Goal: Communication & Community: Answer question/provide support

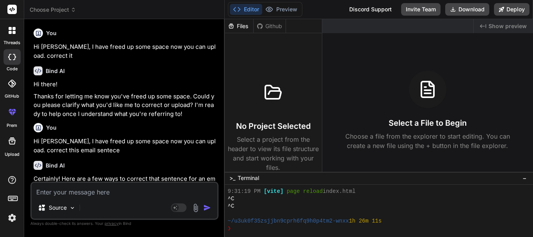
scroll to position [734, 0]
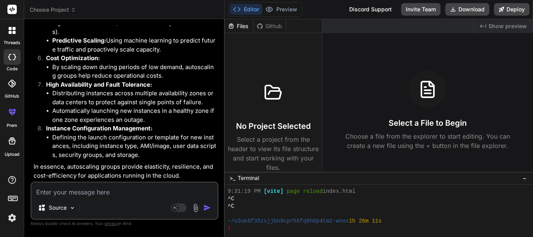
click at [66, 193] on textarea at bounding box center [125, 190] width 186 height 14
paste textarea "Please find the attached document of conformance flow agenda."
type textarea "Please find the attached document of conformance flow agenda."
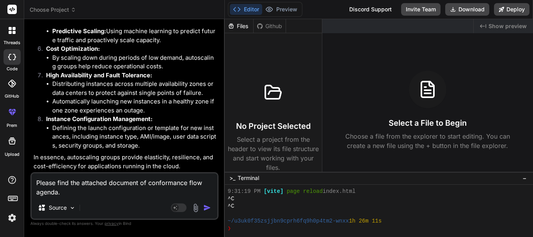
type textarea "x"
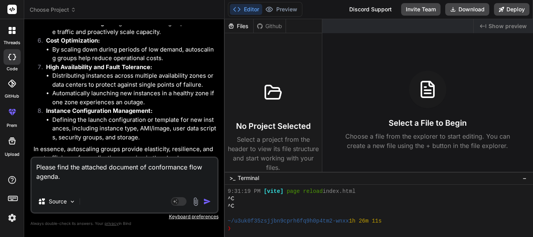
type textarea "Please find the attached document of conformance flow agenda."
type textarea "x"
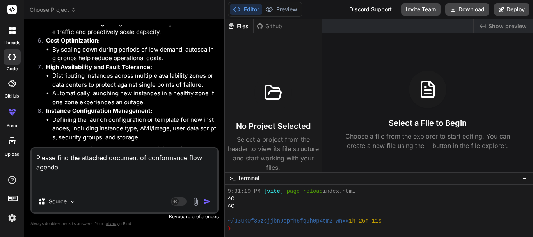
type textarea "Please find the attached document of conformance flow agenda. C"
type textarea "x"
type textarea "Please find the attached document of conformance flow agenda. Co"
type textarea "x"
type textarea "Please find the attached document of conformance flow agenda. Cor"
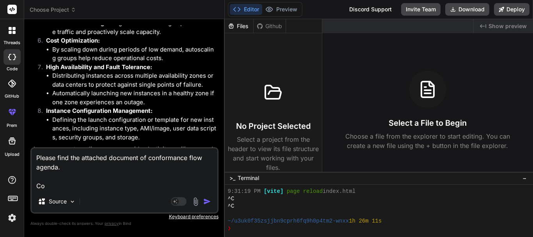
type textarea "x"
type textarea "Please find the attached document of conformance flow agenda. Corr"
type textarea "x"
type textarea "Please find the attached document of conformance flow agenda. [GEOGRAPHIC_DATA]"
type textarea "x"
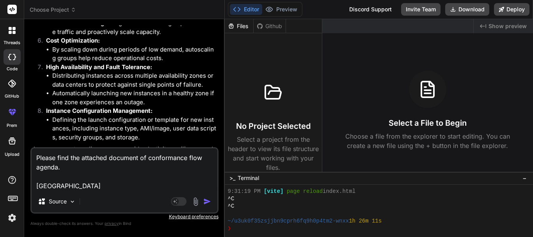
type textarea "Please find the attached document of conformance flow agenda. Correc"
type textarea "x"
type textarea "Please find the attached document of conformance flow agenda. [GEOGRAPHIC_DATA]"
type textarea "x"
type textarea "Please find the attached document of conformance flow agenda. [GEOGRAPHIC_DATA]"
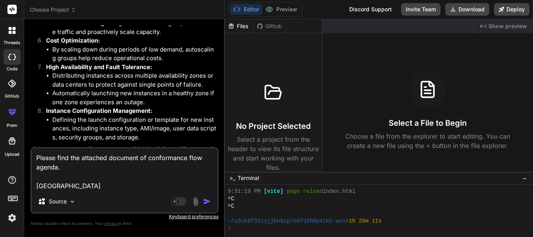
type textarea "x"
type textarea "Please find the attached document of conformance flow agenda. Correct t"
type textarea "x"
type textarea "Please find the attached document of conformance flow agenda. Correct th"
type textarea "x"
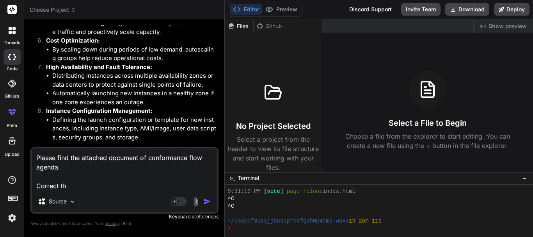
type textarea "Please find the attached document of conformance flow agenda. Correct thi"
type textarea "x"
type textarea "Please find the attached document of conformance flow agenda. Correct this"
type textarea "x"
type textarea "Please find the attached document of conformance flow agenda. Correct this"
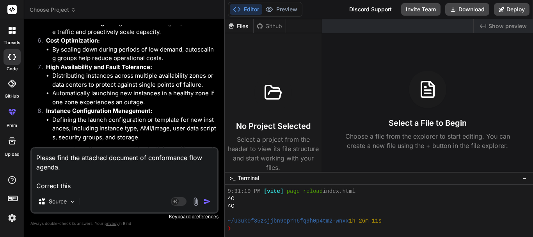
type textarea "x"
type textarea "Please find the attached document of conformance flow agenda. Correct this c"
type textarea "x"
type textarea "Please find the attached document of conformance flow agenda. Correct this cs"
type textarea "x"
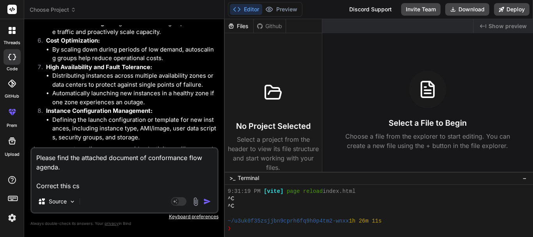
type textarea "Please find the attached document of conformance flow agenda. Correct this c"
type textarea "x"
type textarea "Please find the attached document of conformance flow agenda. Correct this"
type textarea "x"
type textarea "Please find the attached document of conformance flow agenda. Correct this s"
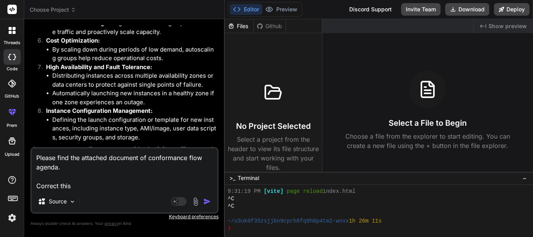
type textarea "x"
type textarea "Please find the attached document of conformance flow agenda. Correct this se"
type textarea "x"
type textarea "Please find the attached document of conformance flow agenda. Correct this sen"
type textarea "x"
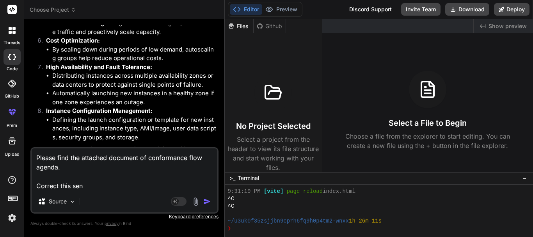
type textarea "Please find the attached document of conformance flow agenda. Correct this senc"
type textarea "x"
type textarea "Please find the attached document of conformance flow agenda. Correct this sen"
type textarea "x"
type textarea "Please find the attached document of conformance flow agenda. Correct this sent"
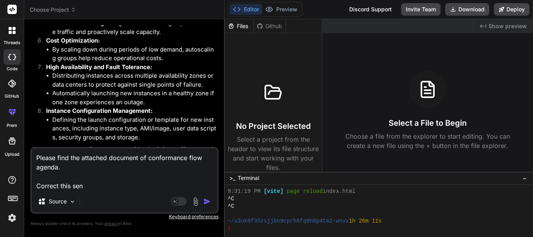
type textarea "x"
type textarea "Please find the attached document of conformance flow agenda. Correct this sentc"
type textarea "x"
type textarea "Please find the attached document of conformance flow agenda. Correct this sent"
type textarea "x"
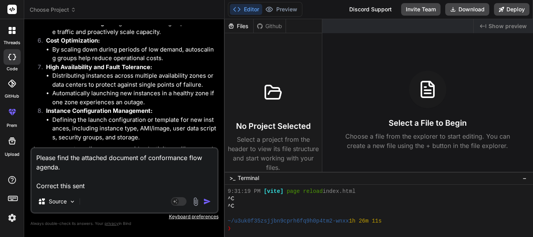
type textarea "Please find the attached document of conformance flow agenda. Correct this sente"
type textarea "x"
type textarea "Please find the attached document of conformance flow agenda. Correct this sent…"
type textarea "x"
type textarea "Please find the attached document of conformance flow agenda. Correct this sent…"
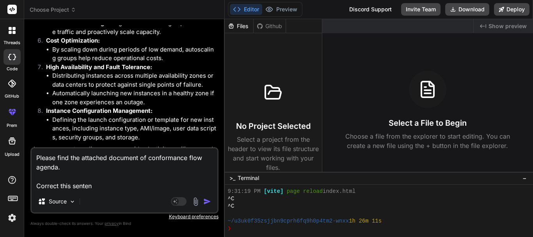
type textarea "x"
type textarea "Please find the attached document of conformance flow agenda. Correct this sent…"
type textarea "x"
type textarea "Please find the attached document of conformance flow agenda. Correct this sent…"
type textarea "x"
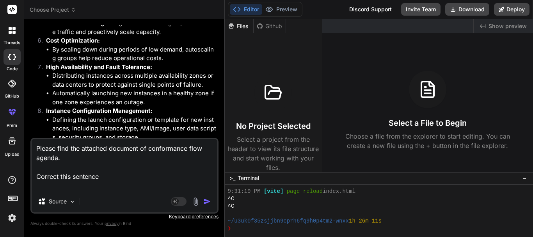
type textarea "Please find the attached document of conformance flow agenda. Correct this sent…"
click at [206, 201] on img "button" at bounding box center [207, 201] width 8 height 8
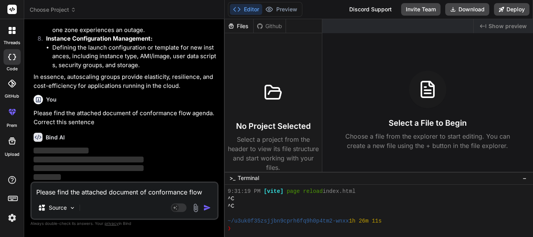
scroll to position [725, 0]
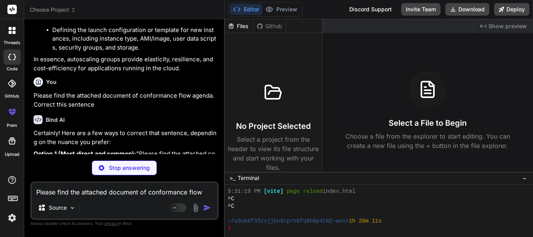
type textarea "x"
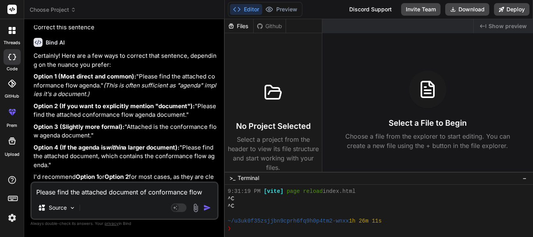
scroll to position [803, 0]
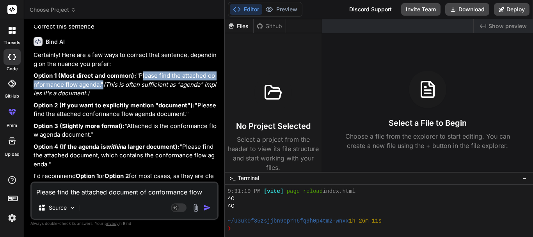
drag, startPoint x: 35, startPoint y: 102, endPoint x: 179, endPoint y: 106, distance: 143.2
click at [179, 98] on p "Option 1 (Most direct and common): "Please find the attached conformance flow a…" at bounding box center [125, 84] width 183 height 27
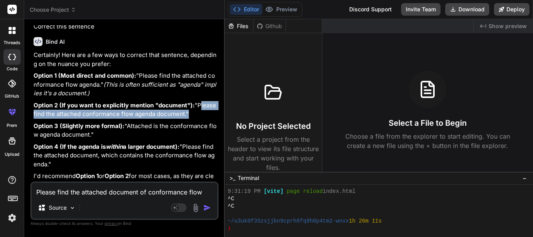
drag, startPoint x: 36, startPoint y: 131, endPoint x: 208, endPoint y: 133, distance: 171.6
click at [208, 119] on p "Option 2 (If you want to explicitly mention "document"): "Please find the attac…" at bounding box center [125, 110] width 183 height 18
copy p "Please find the attached conformance flow agenda document."
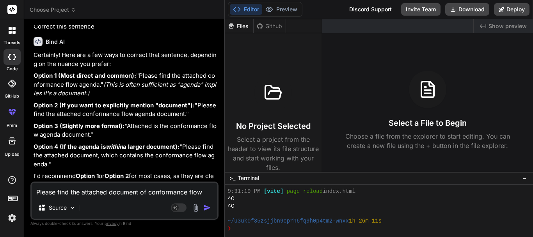
click at [93, 98] on p "Option 1 (Most direct and common): "Please find the attached conformance flow a…" at bounding box center [125, 84] width 183 height 27
